Goal: Information Seeking & Learning: Learn about a topic

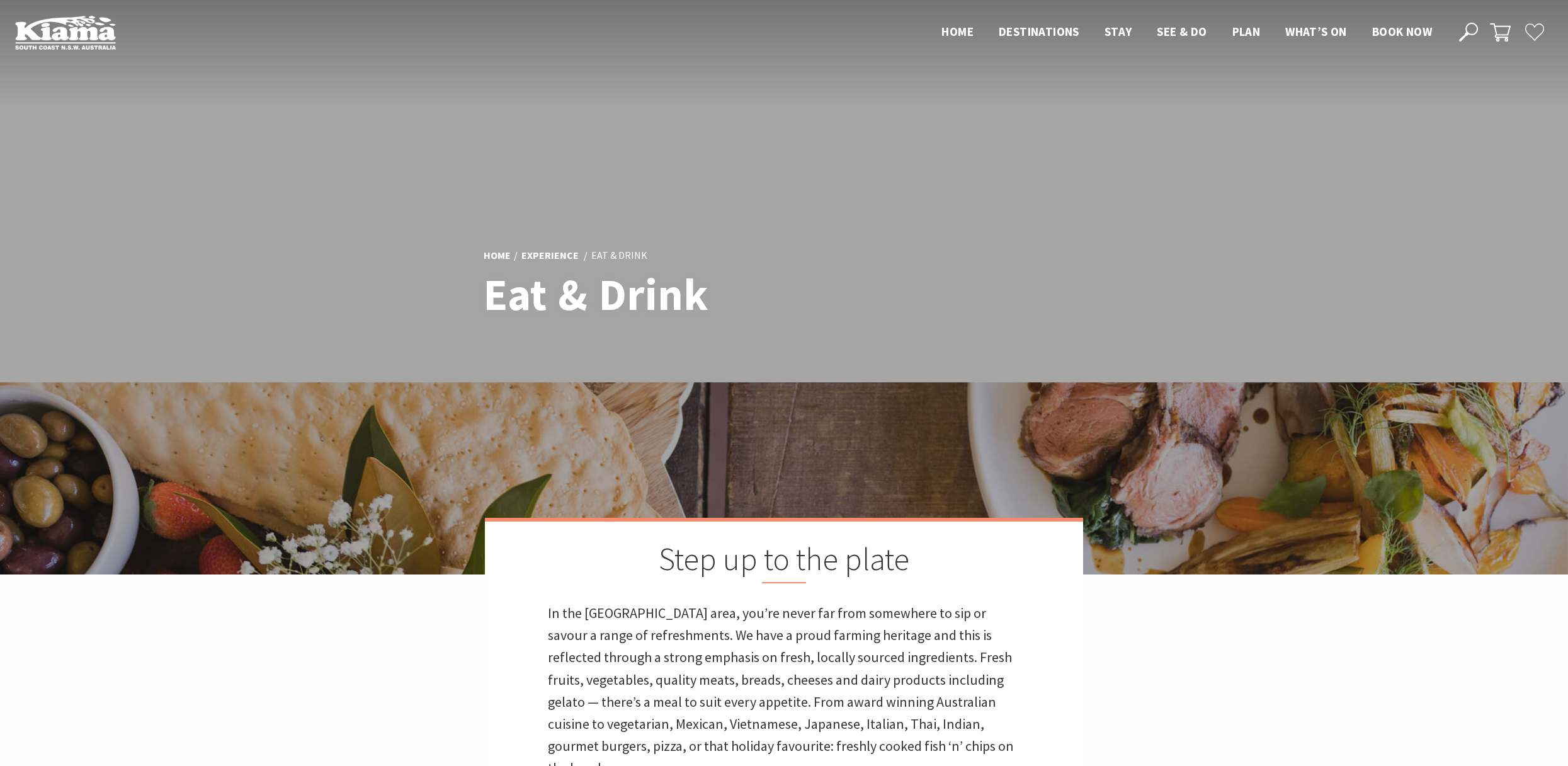
scroll to position [1705, 0]
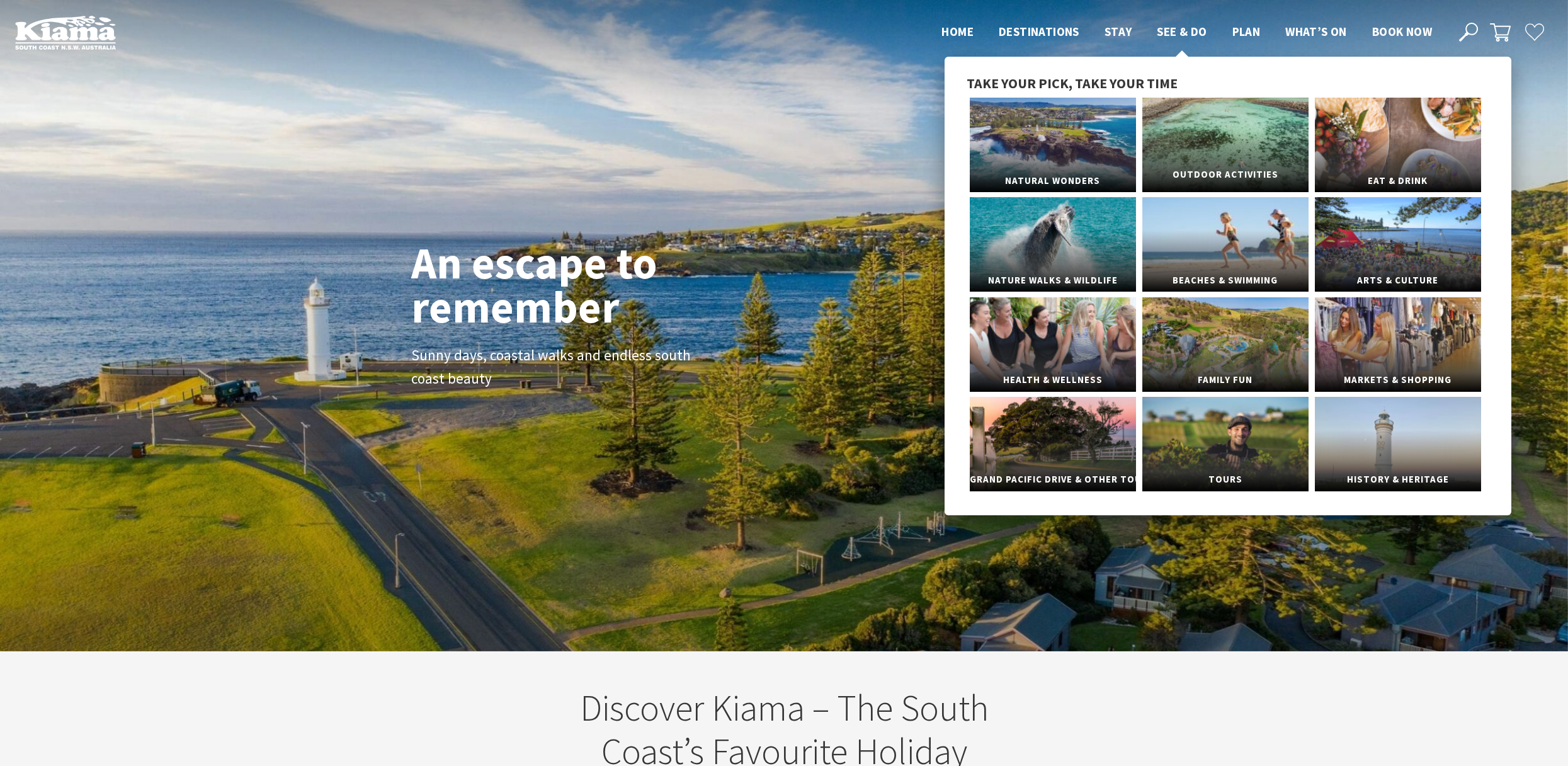
click at [1201, 157] on link "Outdoor Activities" at bounding box center [1225, 145] width 167 height 95
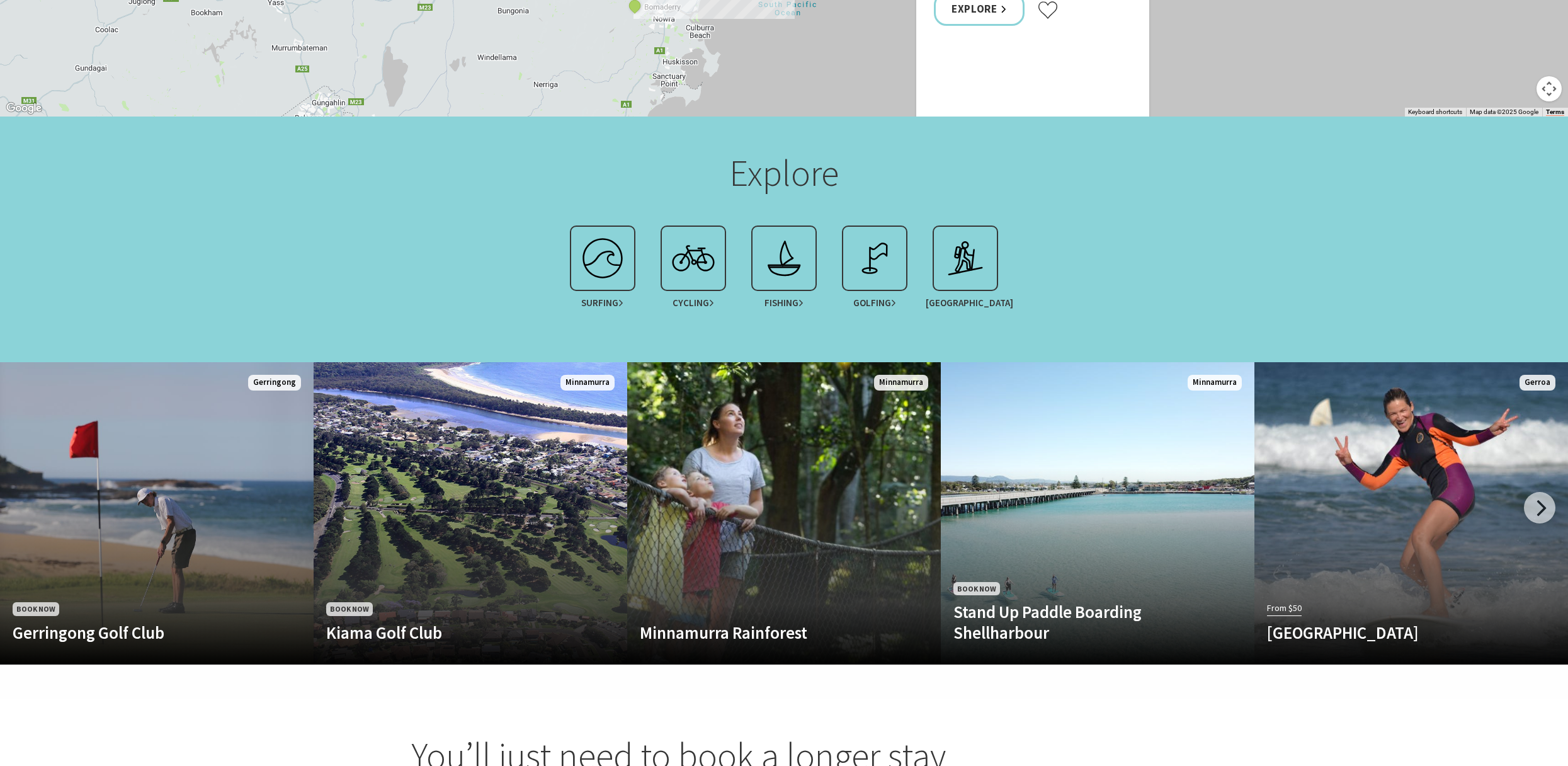
scroll to position [1135, 0]
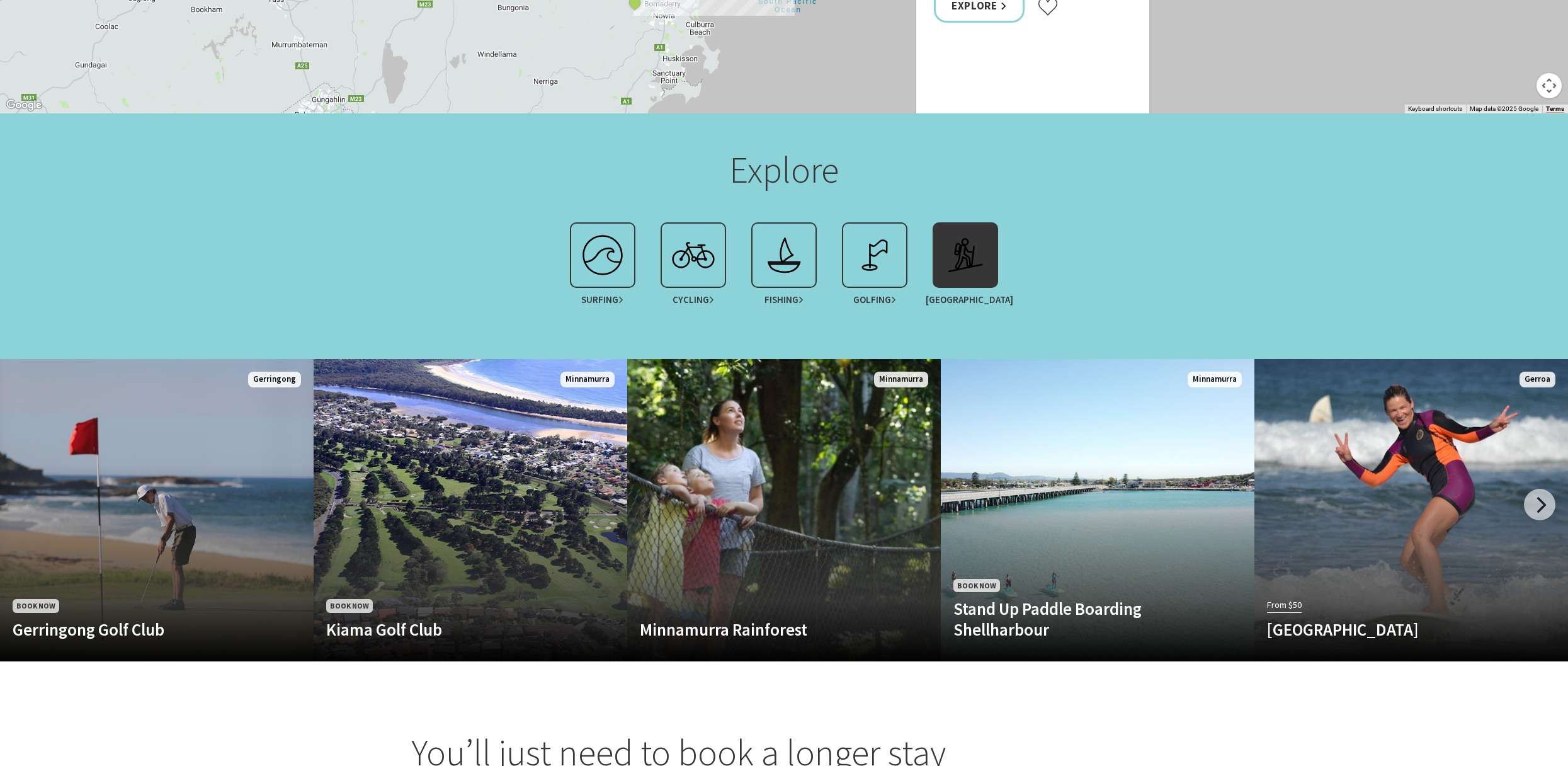
click at [960, 236] on img at bounding box center [965, 254] width 50 height 50
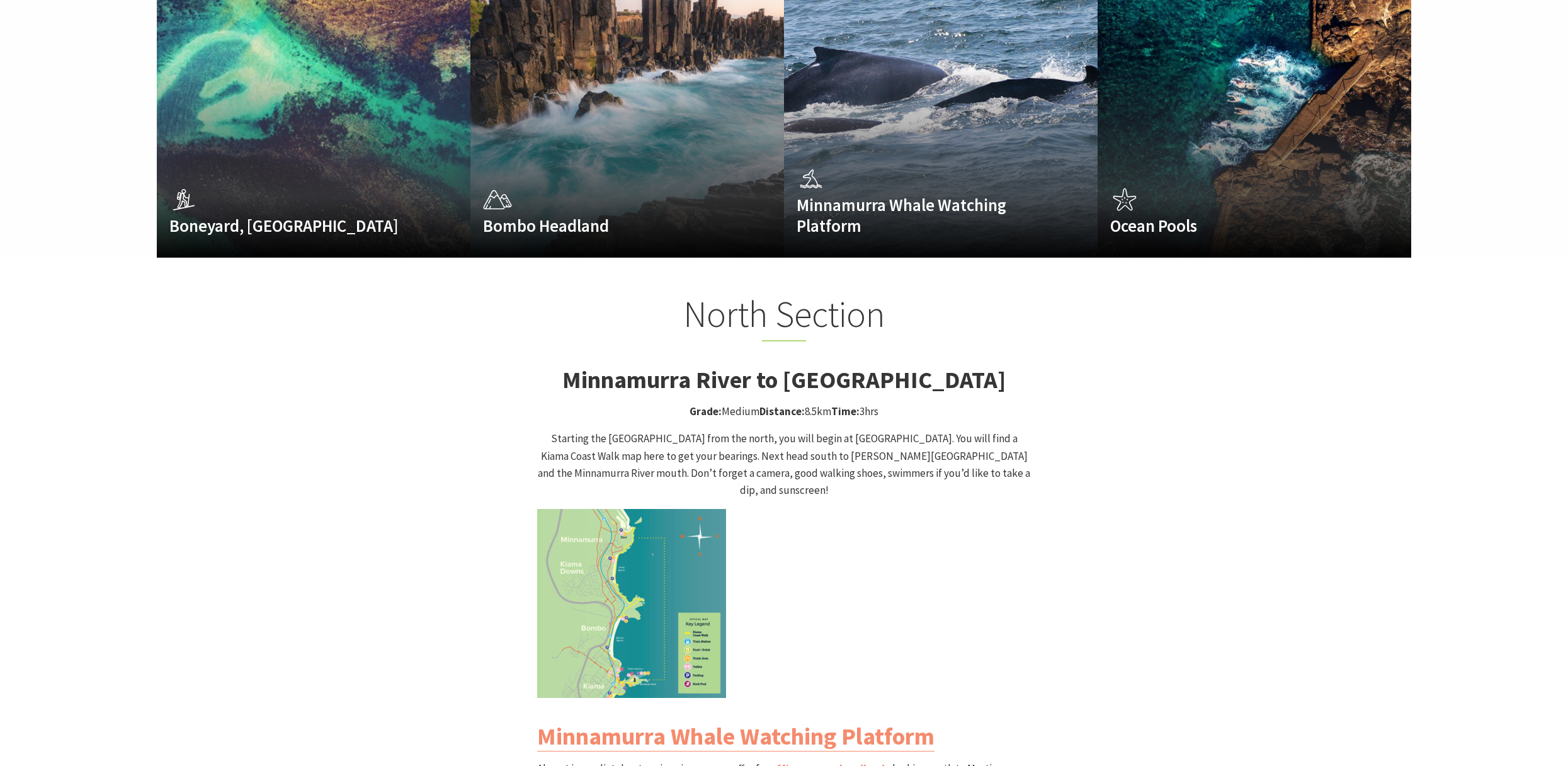
scroll to position [1130, 0]
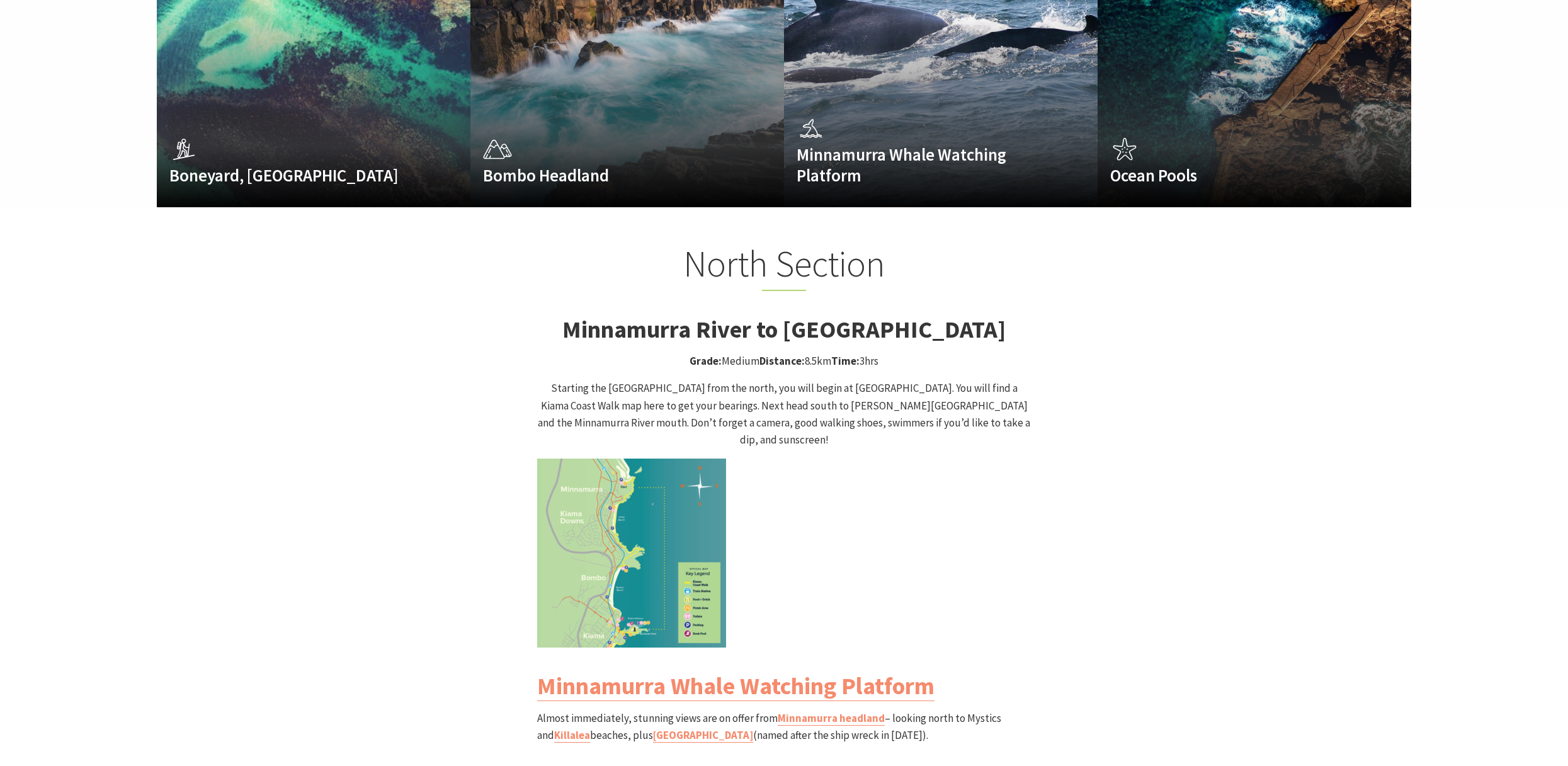
click at [638, 550] on img at bounding box center [632, 553] width 189 height 189
click at [662, 522] on img at bounding box center [632, 553] width 189 height 189
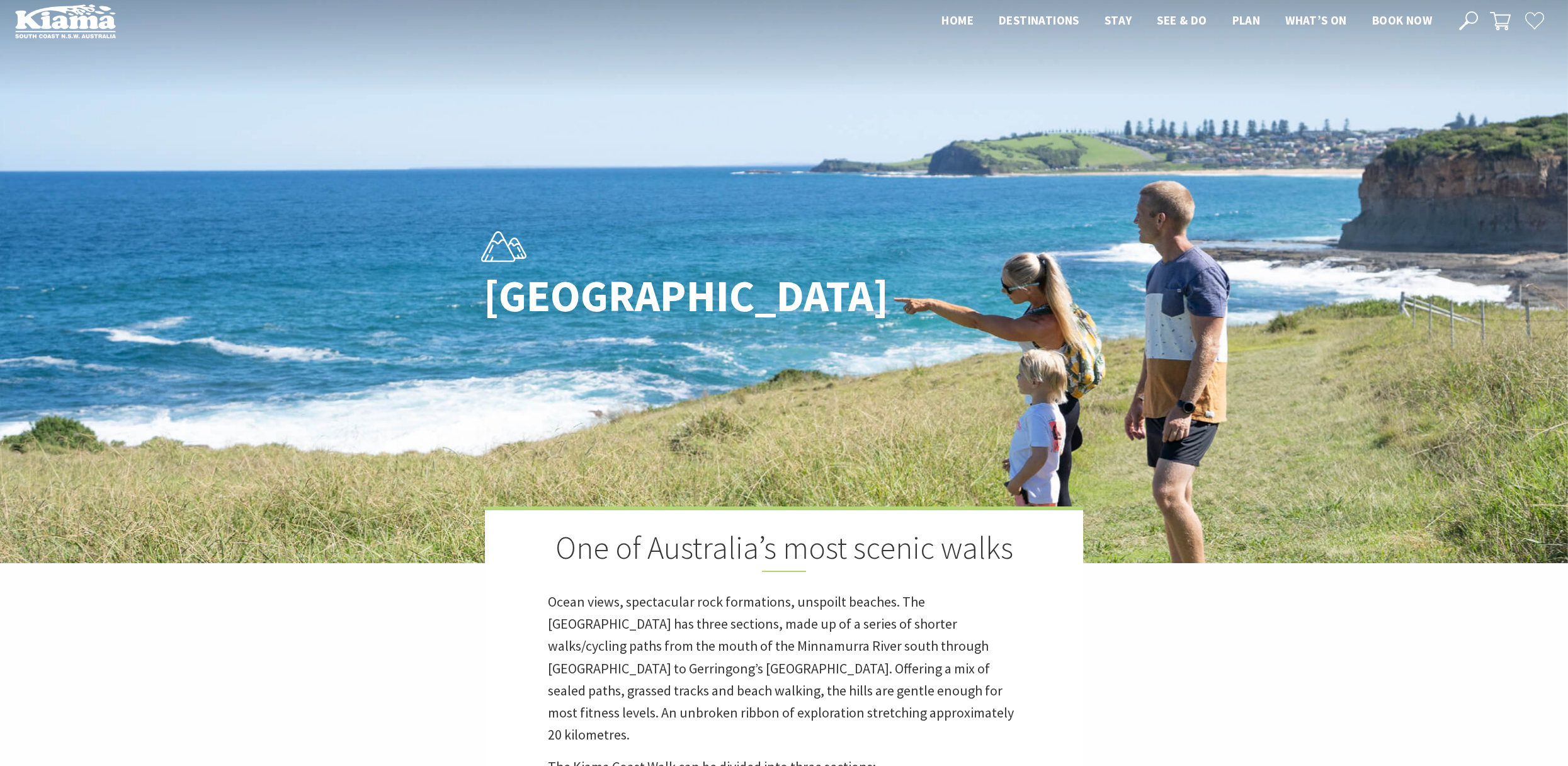
scroll to position [0, 0]
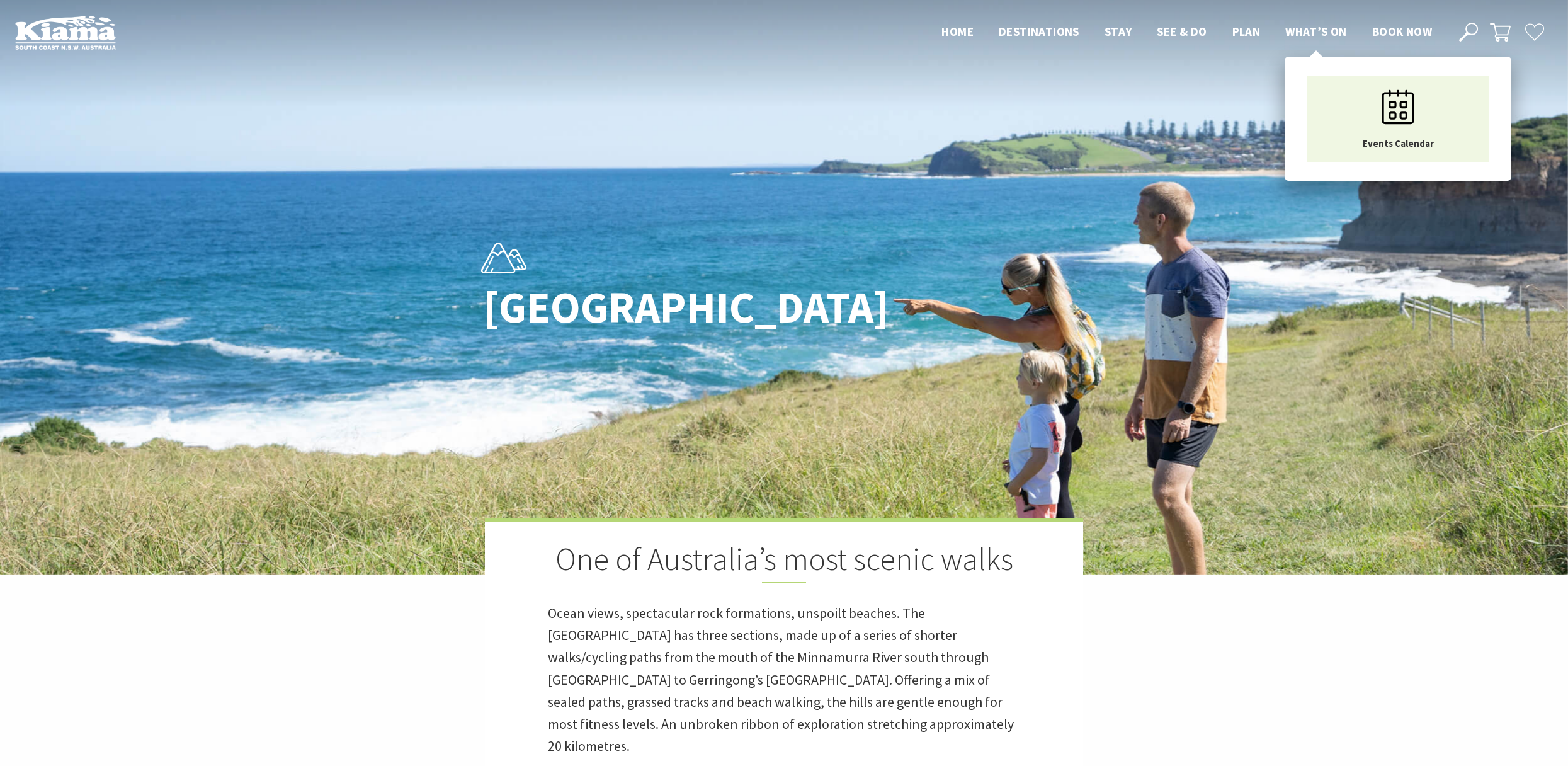
click at [1314, 32] on span "What’s On" at bounding box center [1316, 31] width 61 height 15
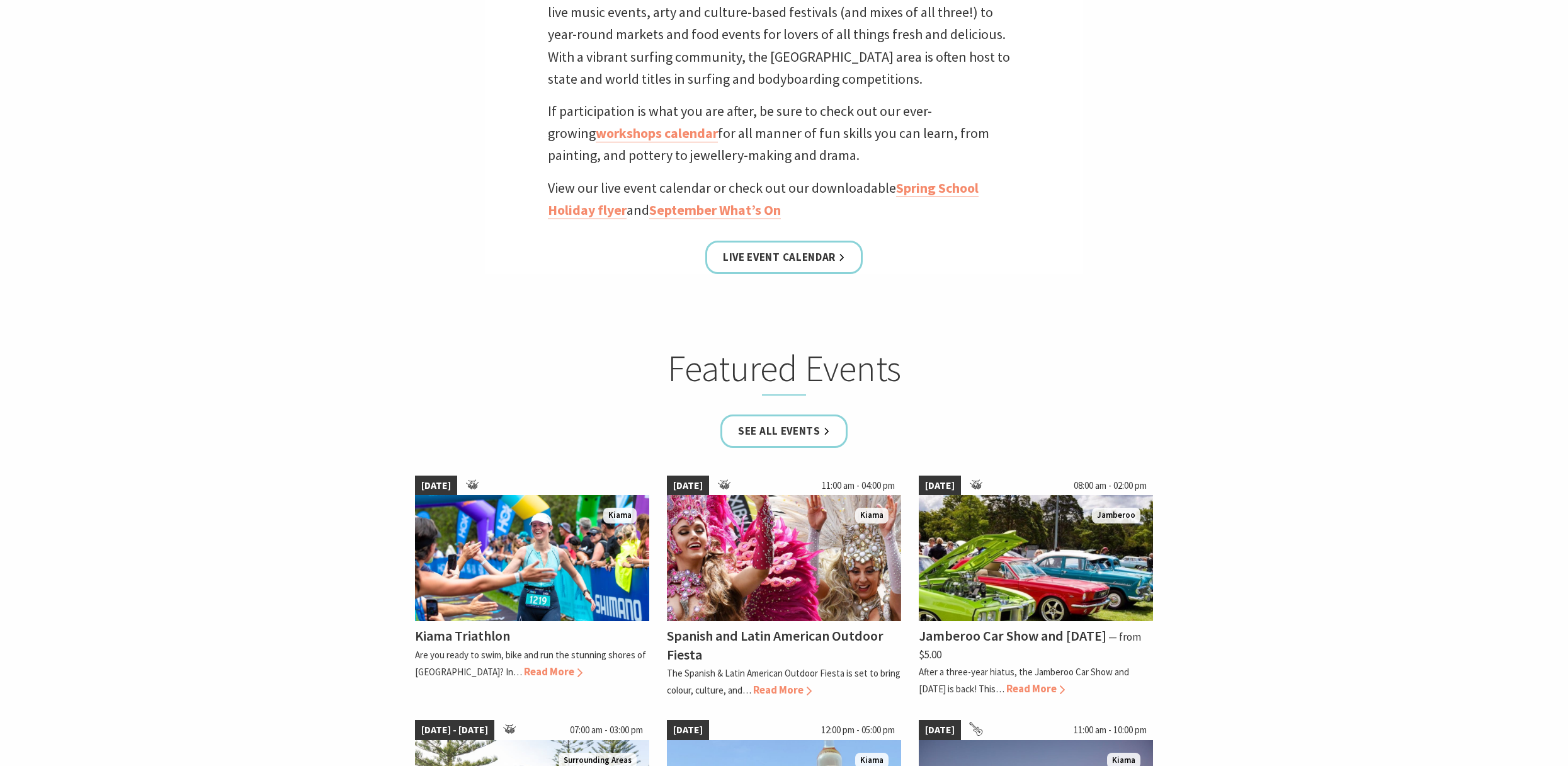
scroll to position [658, 0]
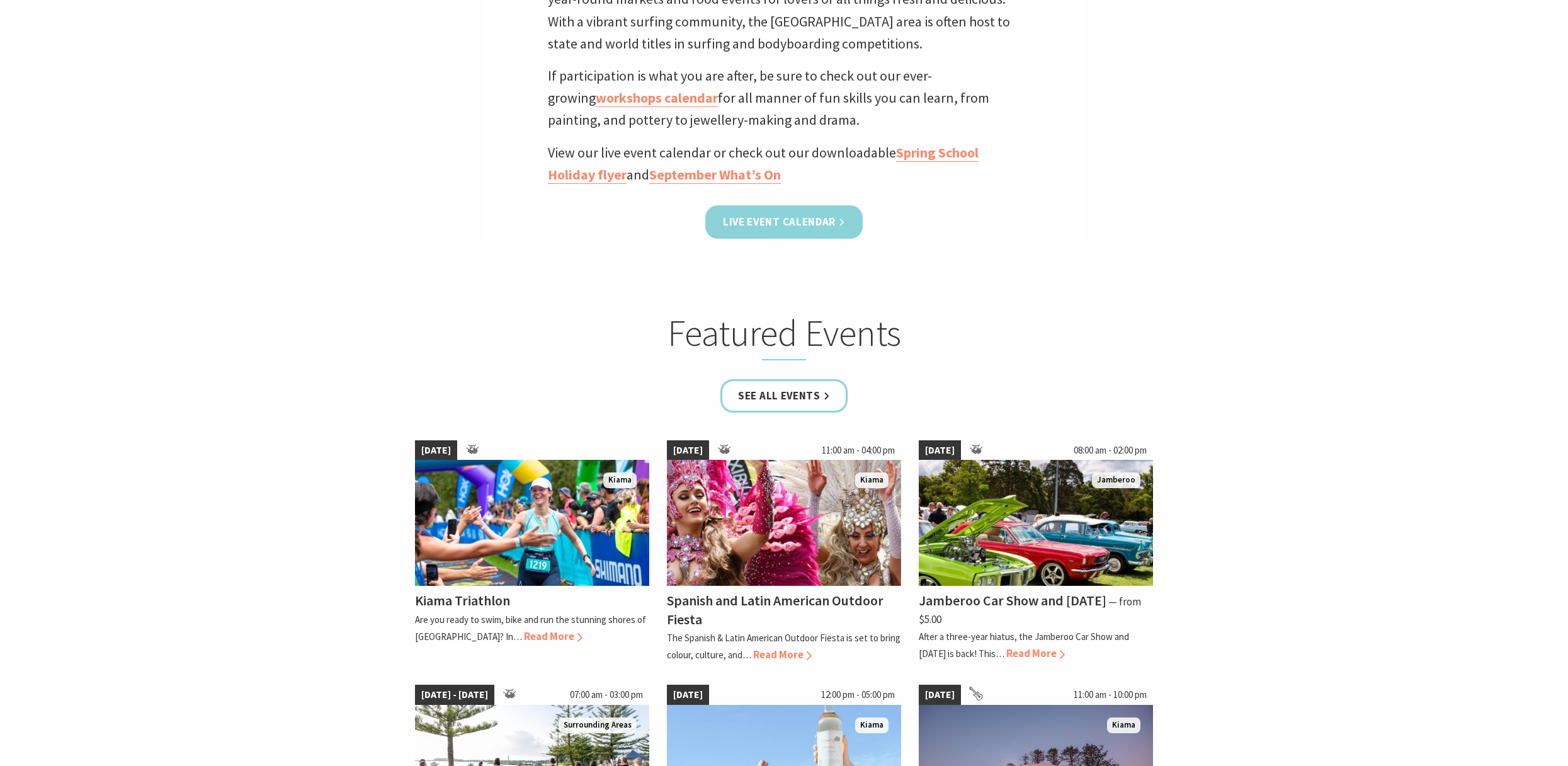
click at [772, 217] on link "Live Event Calendar" at bounding box center [784, 222] width 158 height 33
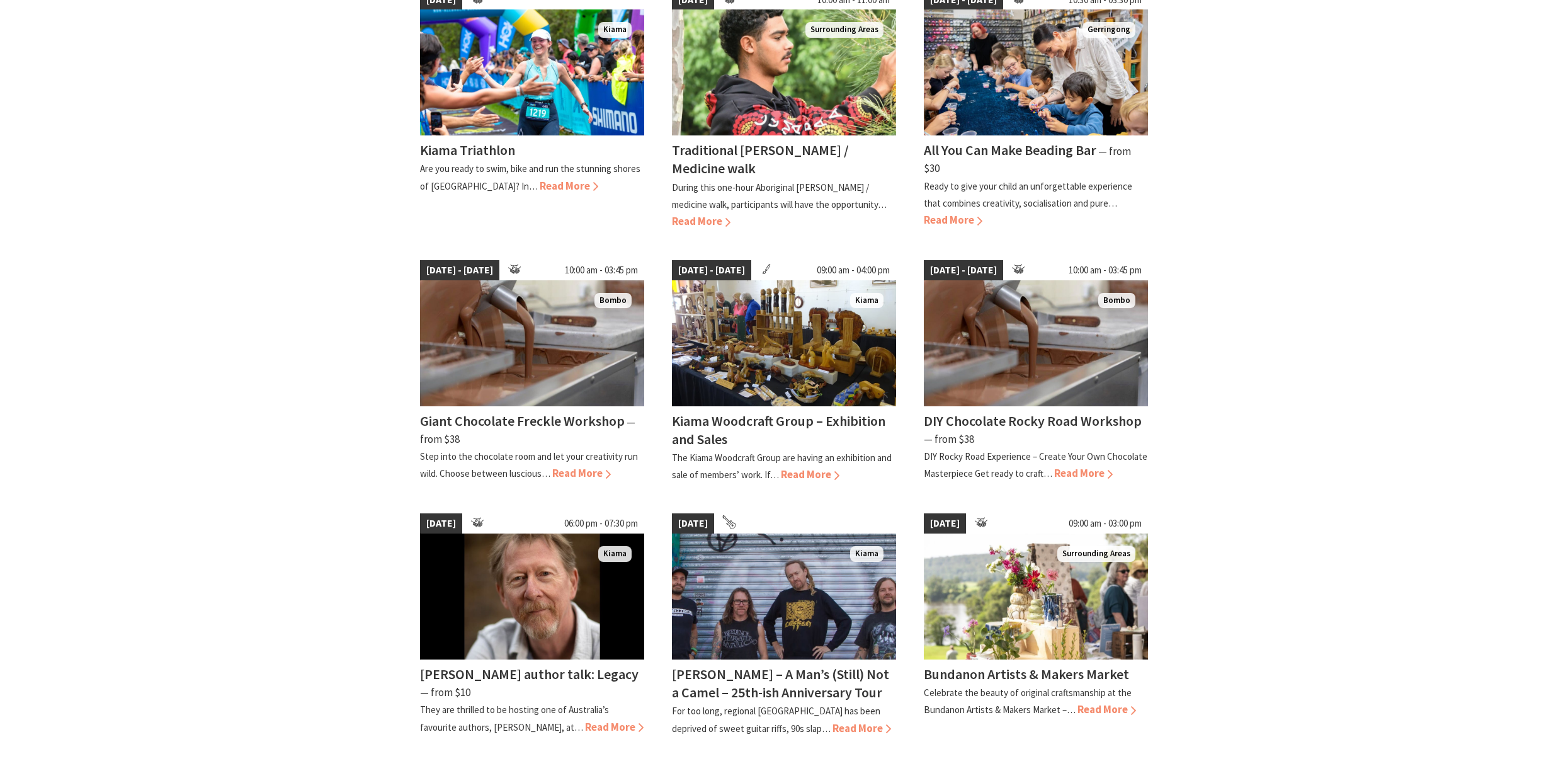
scroll to position [419, 0]
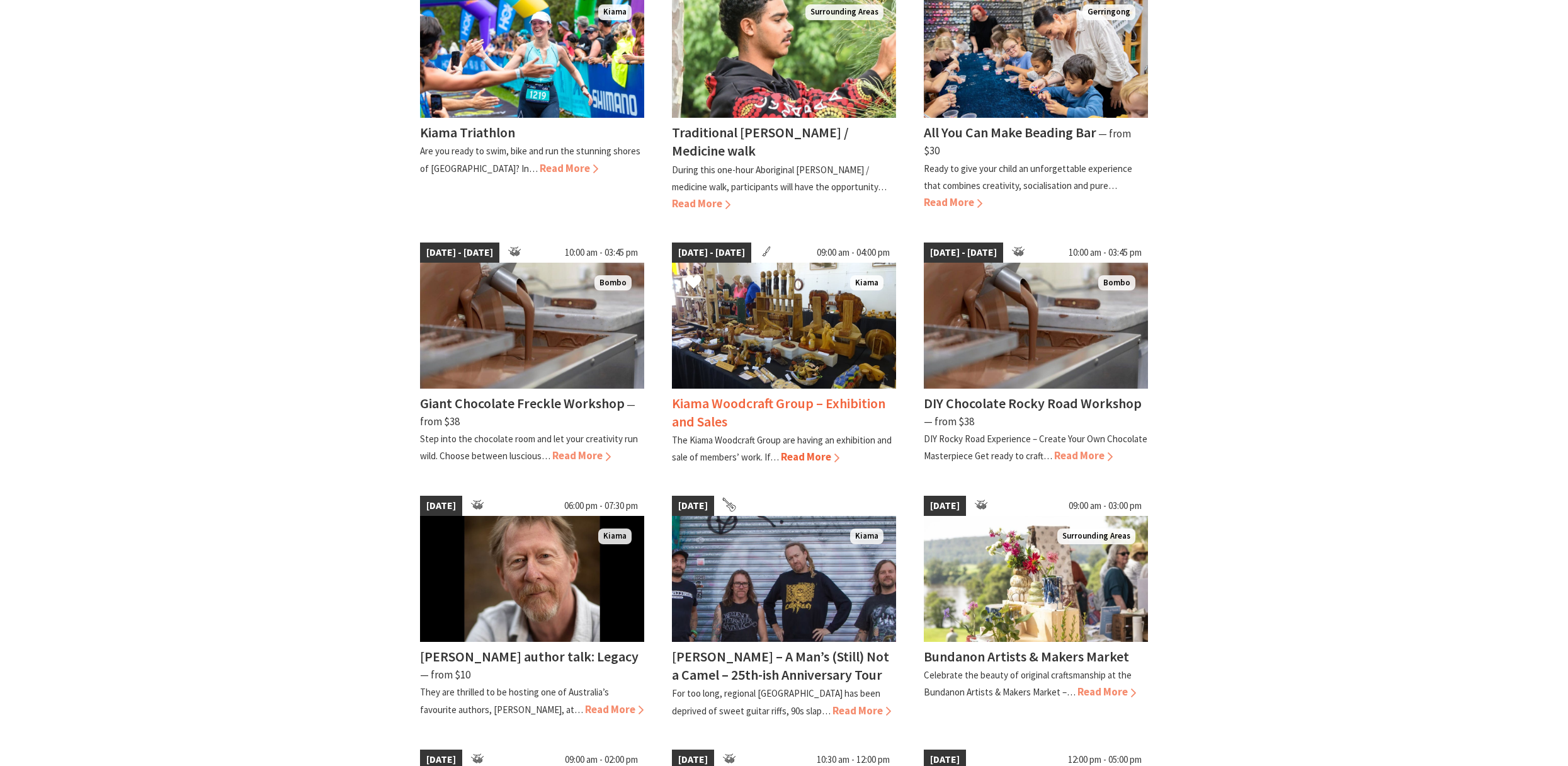
click at [776, 343] on img at bounding box center [784, 326] width 224 height 126
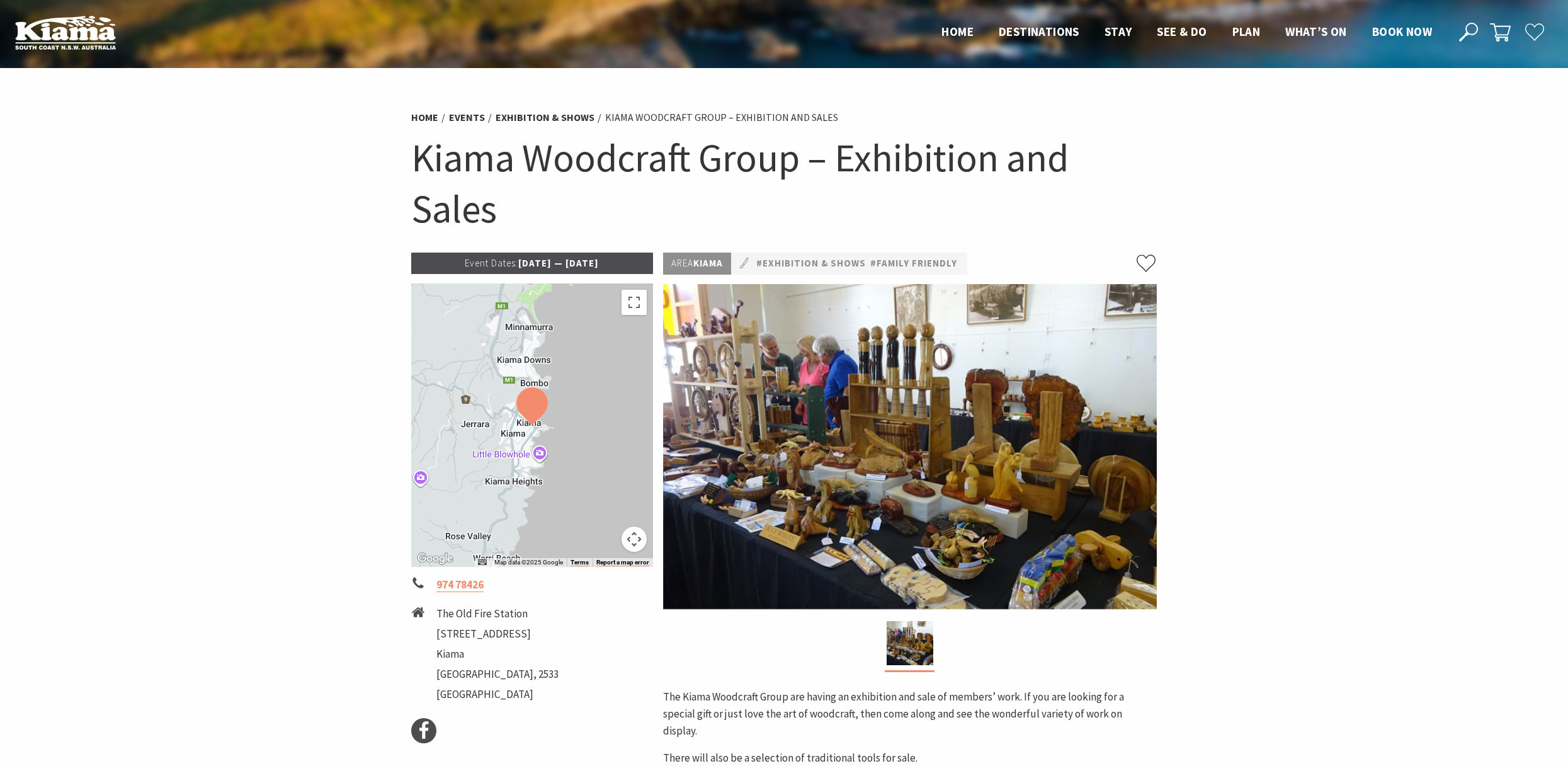
click at [880, 488] on img at bounding box center [909, 446] width 493 height 325
click at [905, 648] on img at bounding box center [910, 642] width 46 height 44
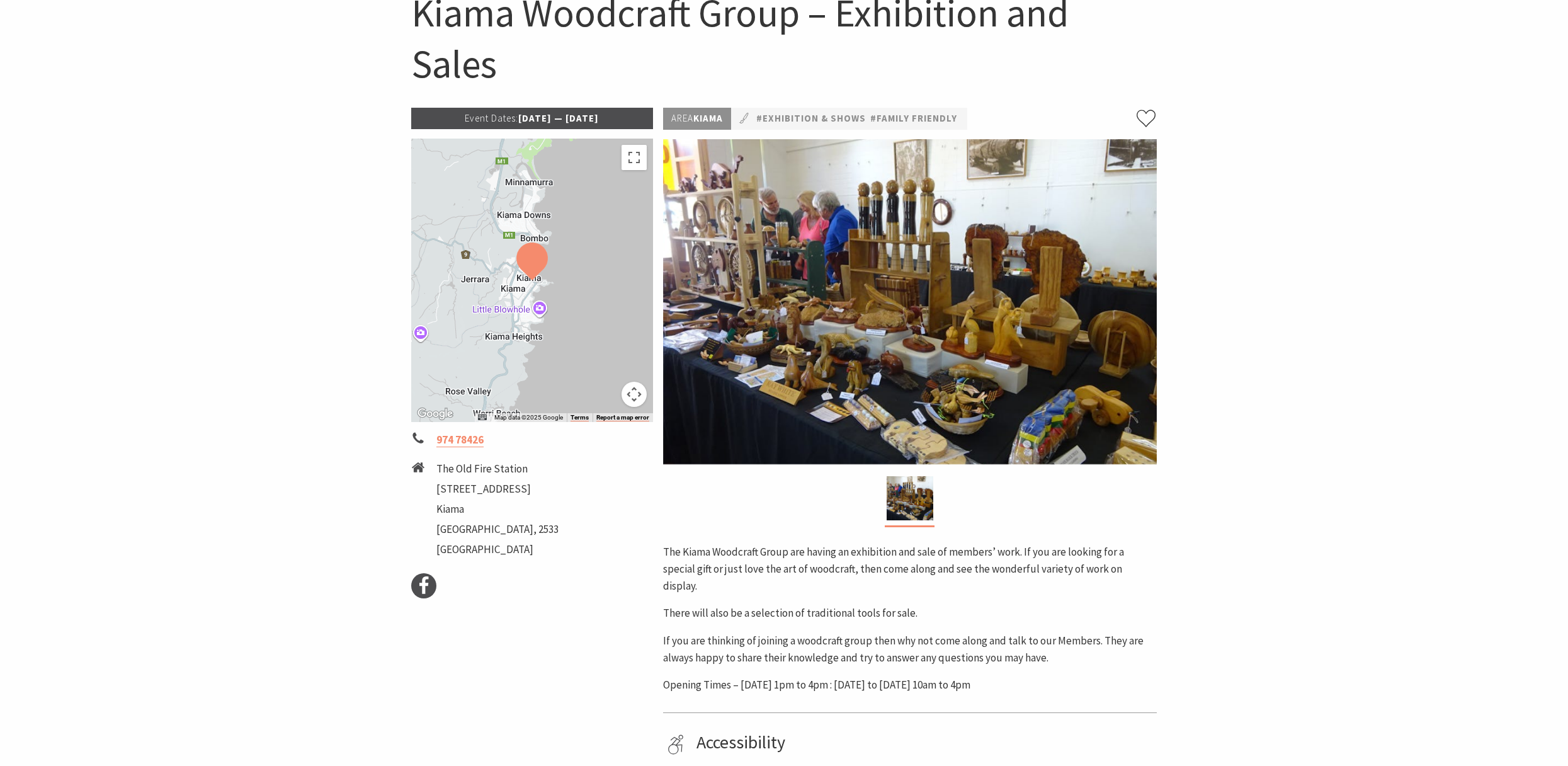
scroll to position [160, 0]
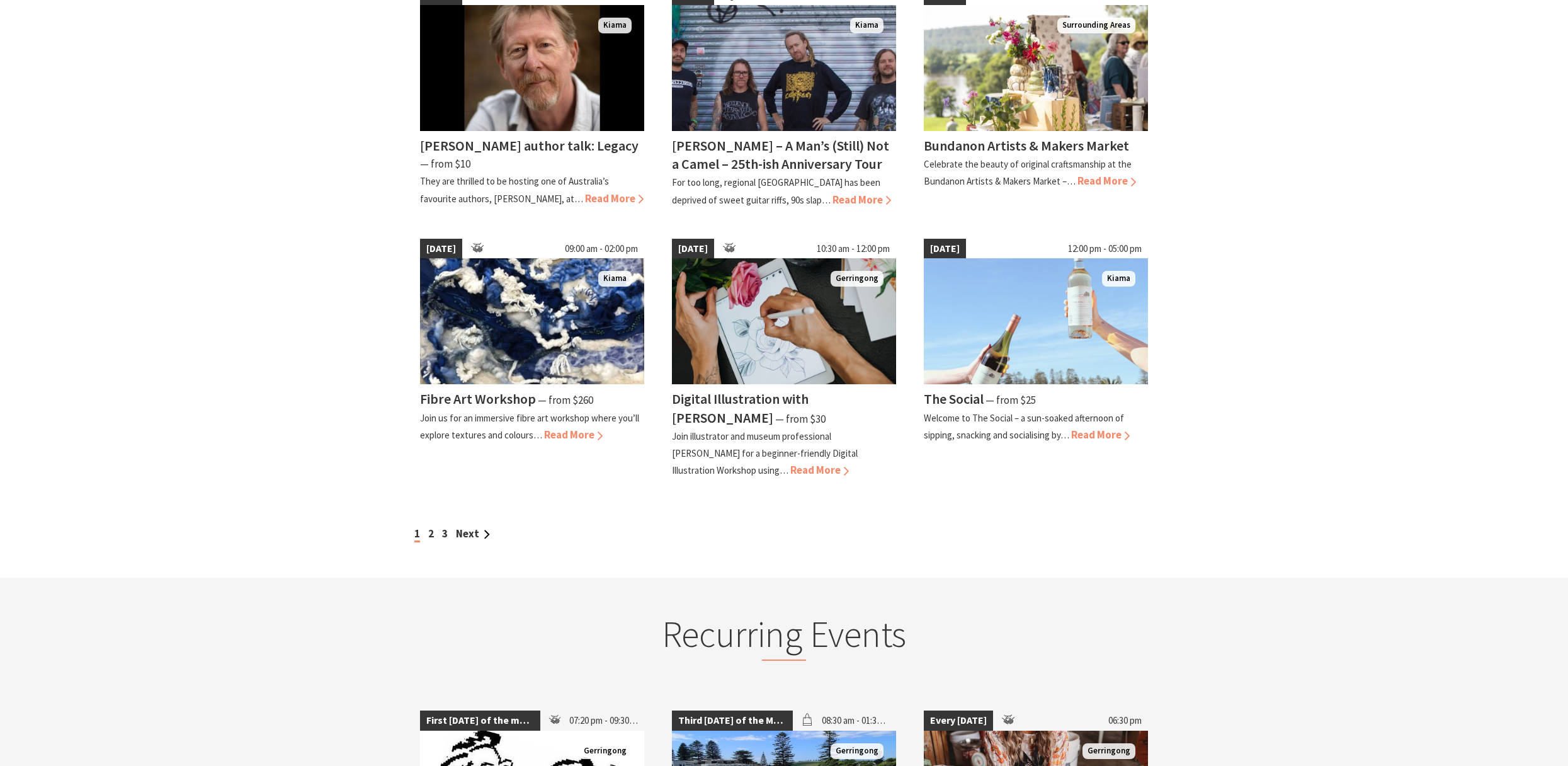
scroll to position [932, 0]
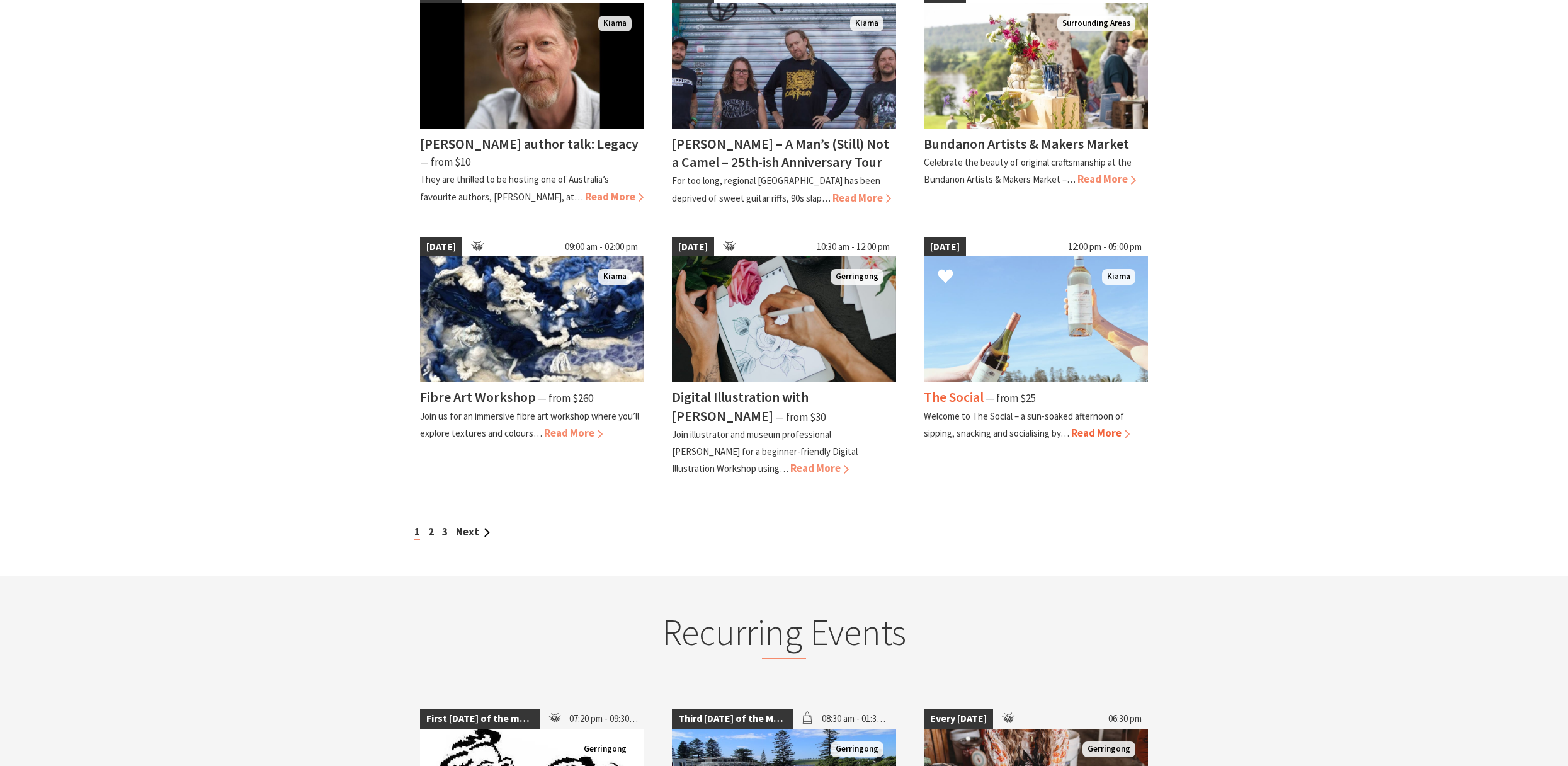
click at [1030, 334] on img at bounding box center [1036, 319] width 224 height 126
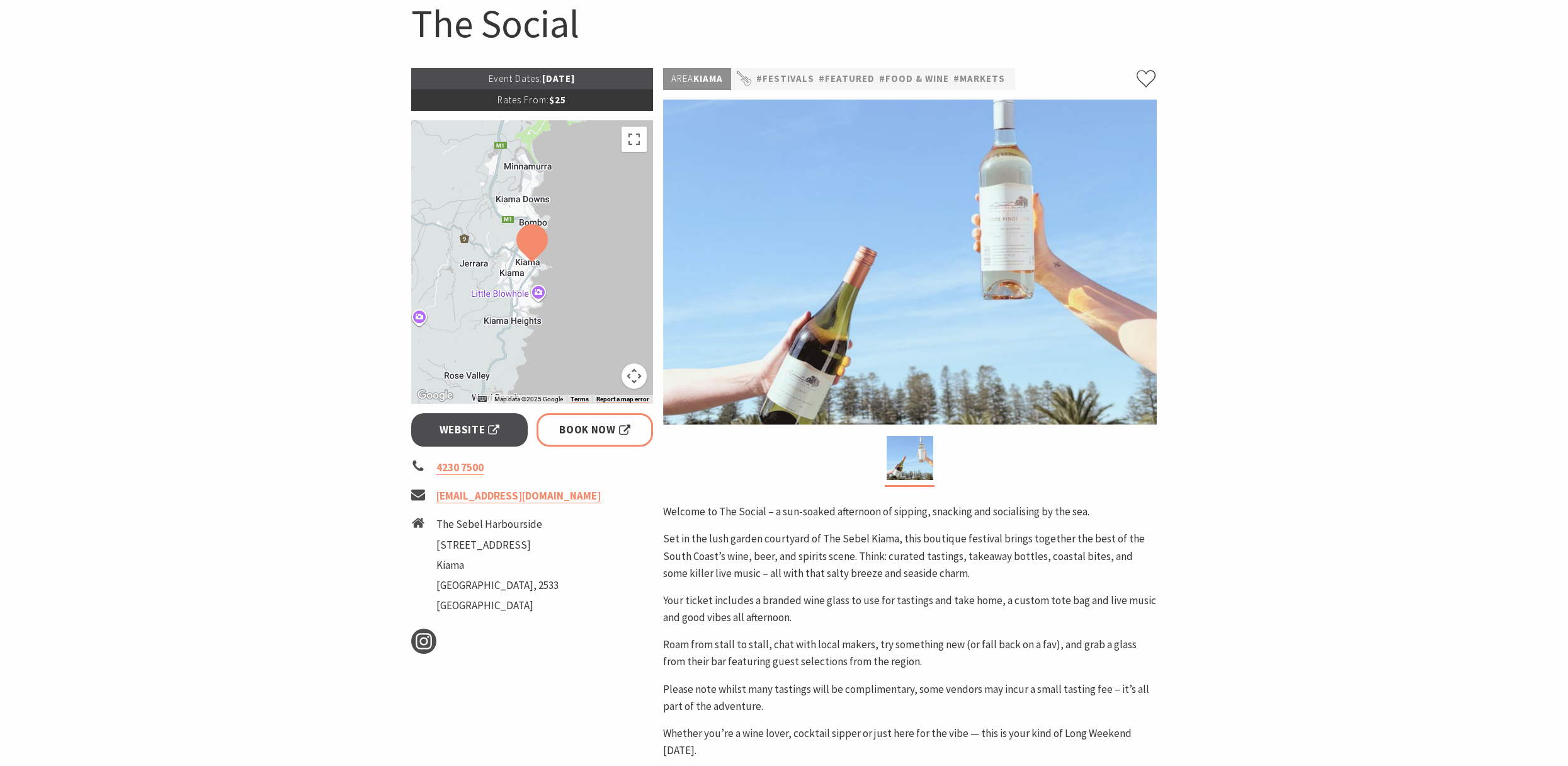
scroll to position [119, 0]
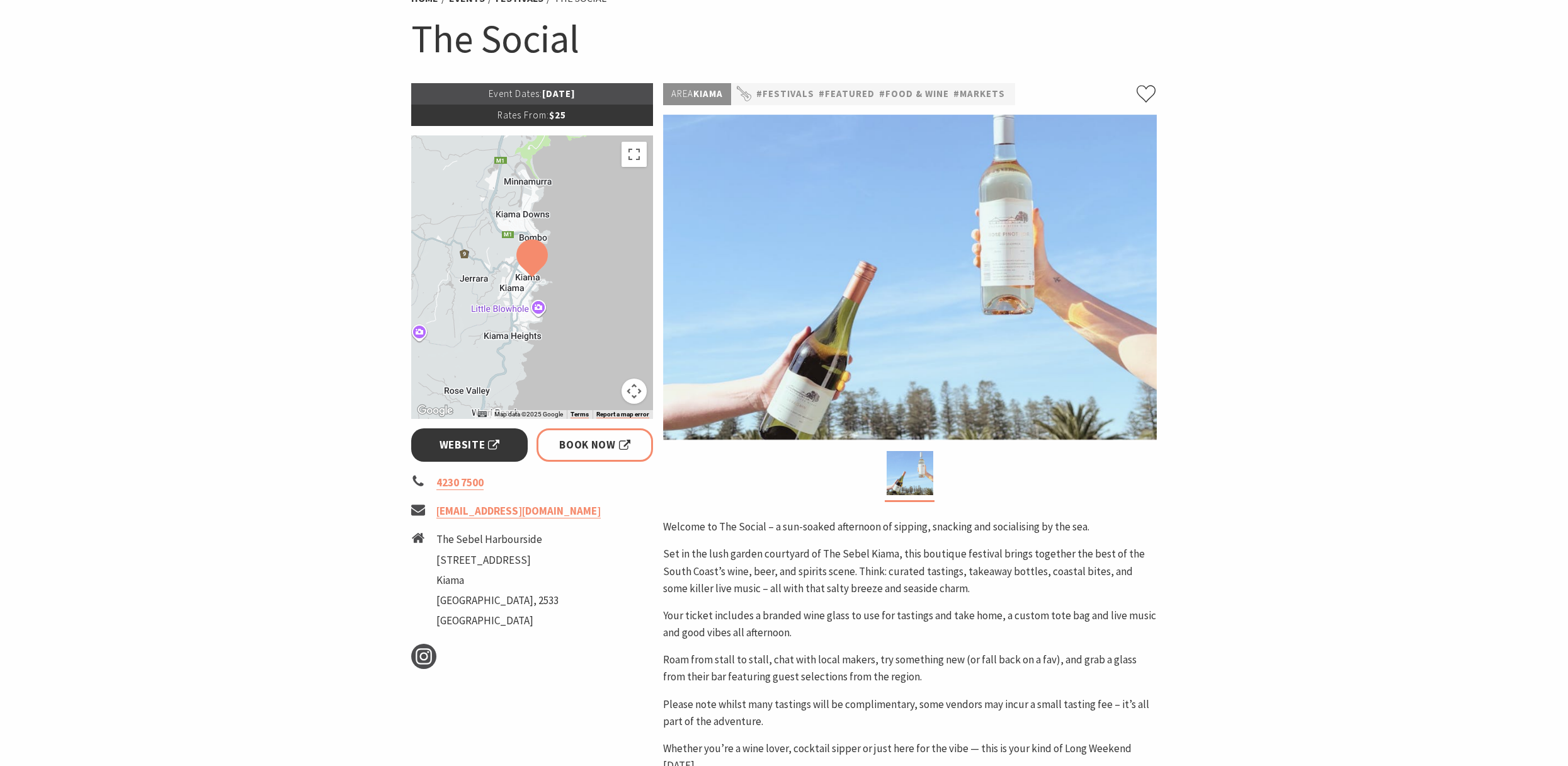
click at [470, 443] on span "Website" at bounding box center [469, 444] width 60 height 17
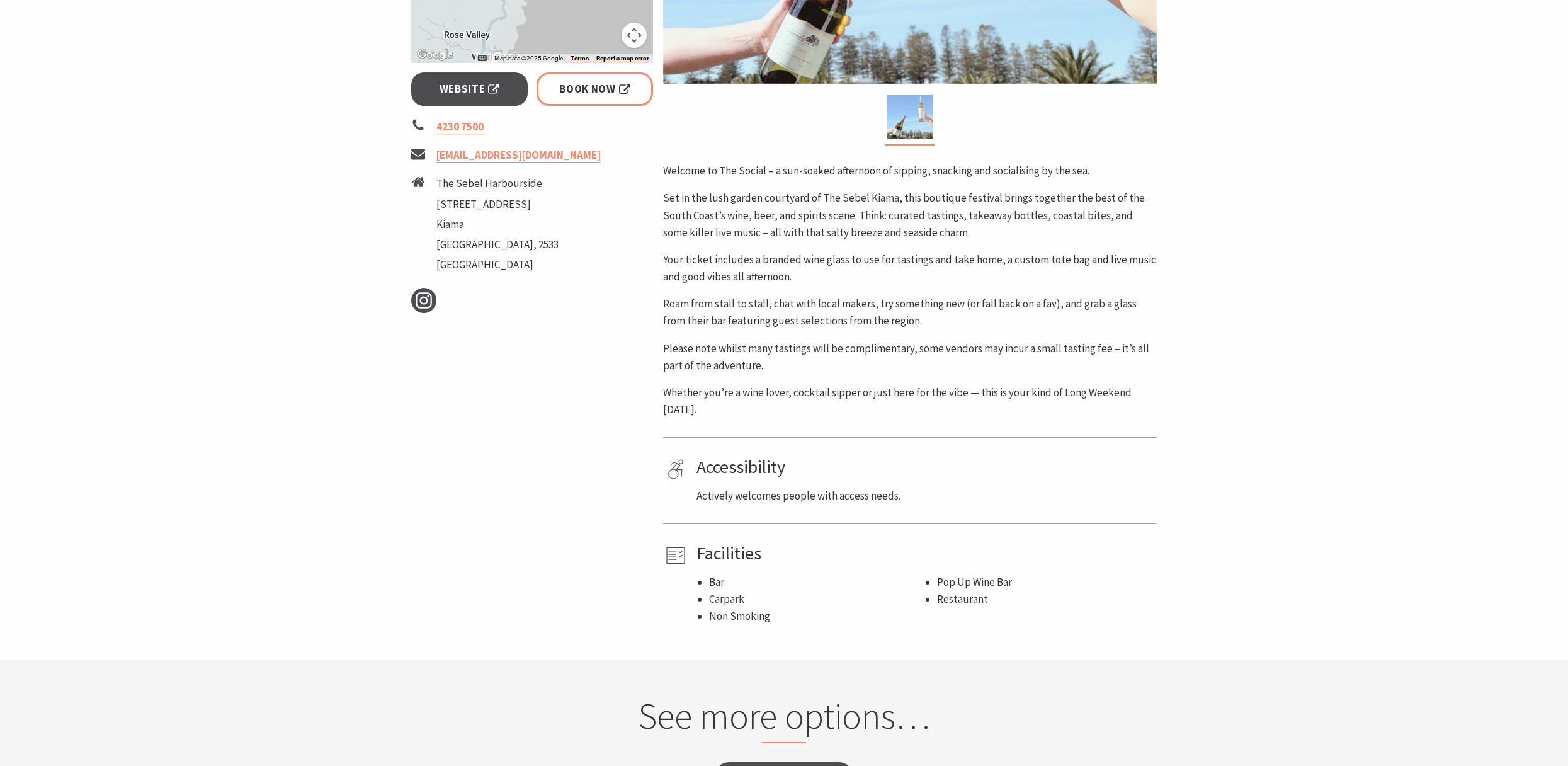
scroll to position [570, 0]
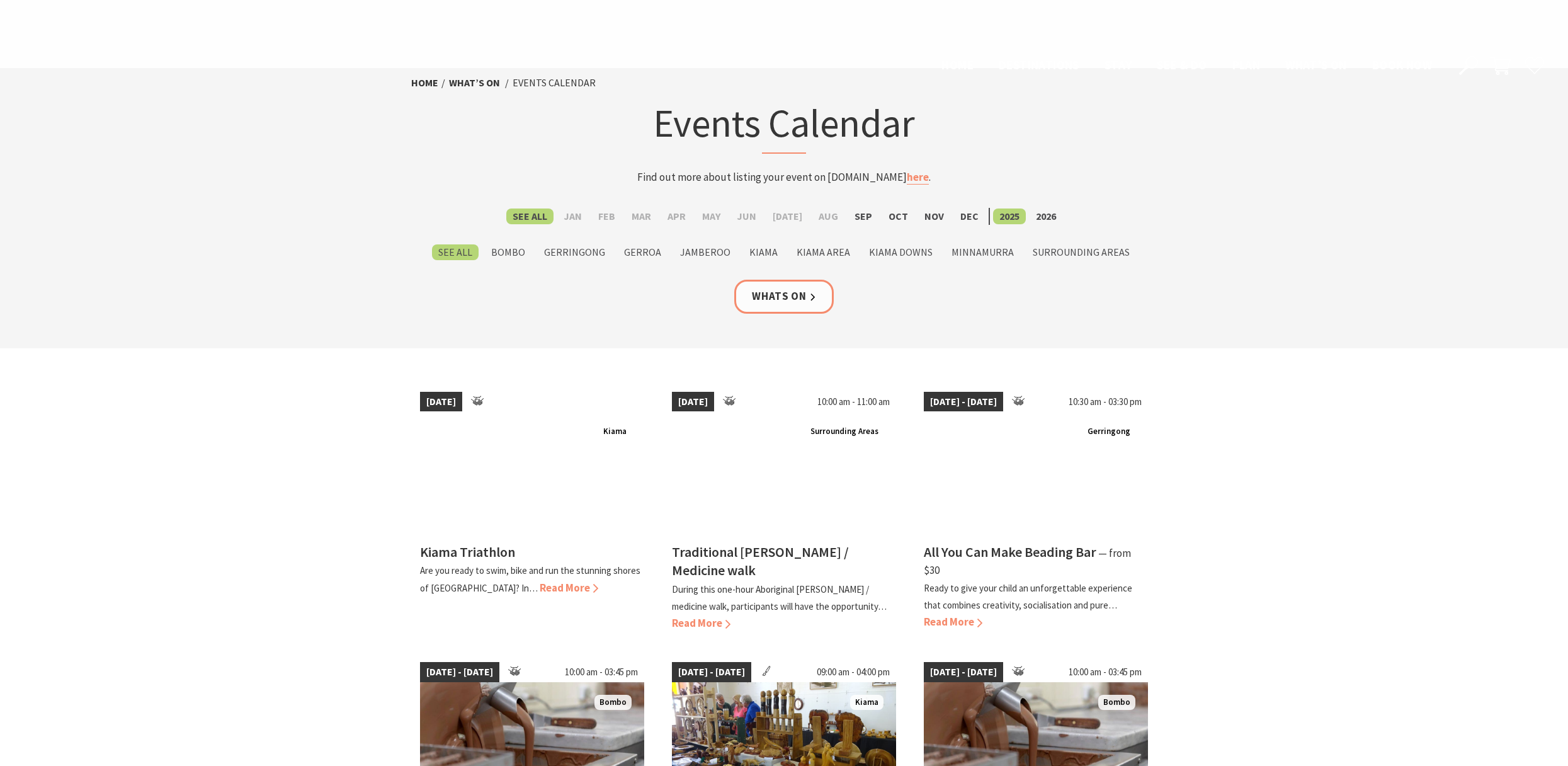
scroll to position [932, 0]
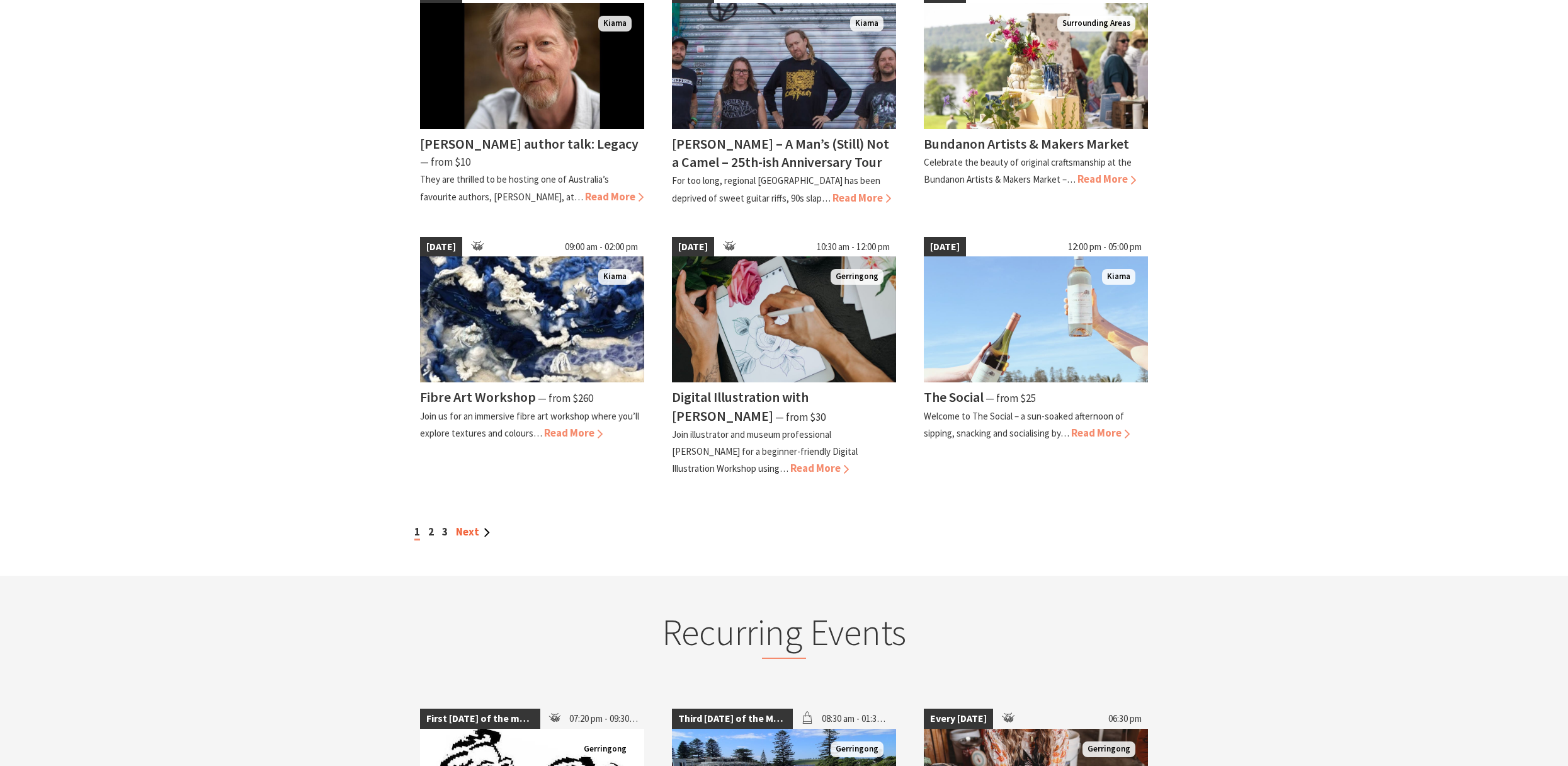
click at [478, 531] on link "Next" at bounding box center [472, 531] width 34 height 14
